Goal: Find specific page/section: Find specific page/section

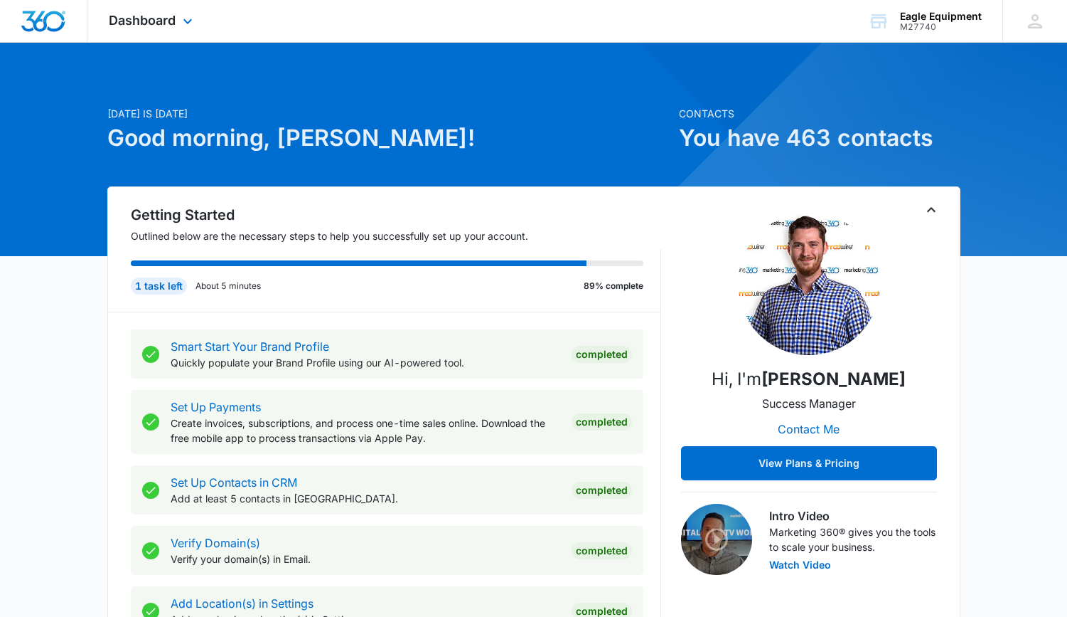
click at [178, 20] on div "Dashboard Apps Reputation Forms CRM Email Social Payments POS Content Ads Intel…" at bounding box center [152, 21] width 130 height 42
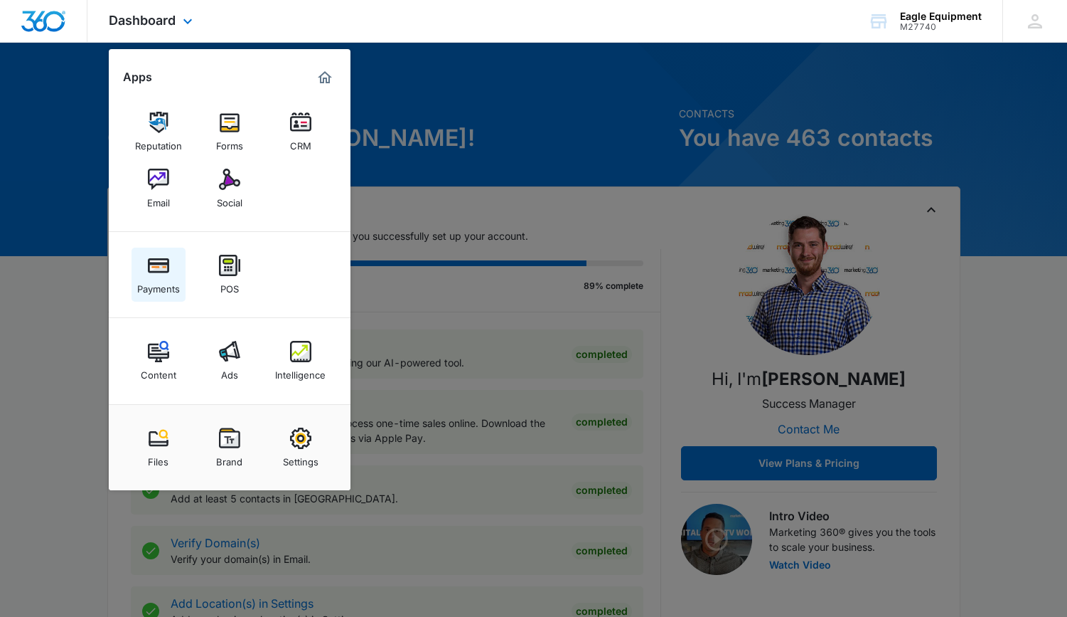
click at [156, 277] on div "Payments" at bounding box center [158, 285] width 43 height 18
